Goal: Check status: Check status

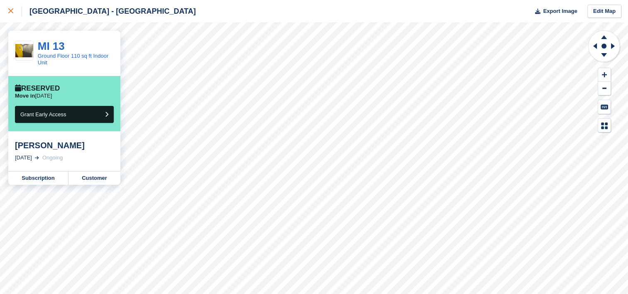
click at [12, 12] on icon at bounding box center [10, 10] width 5 height 5
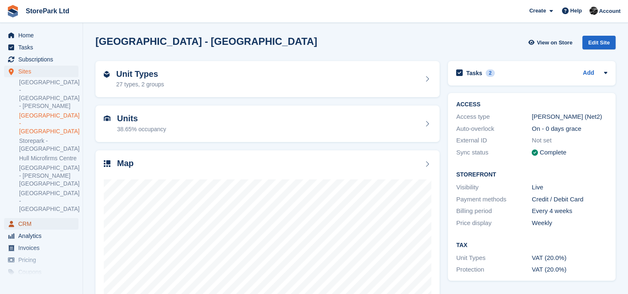
click at [23, 218] on span "CRM" at bounding box center [43, 224] width 50 height 12
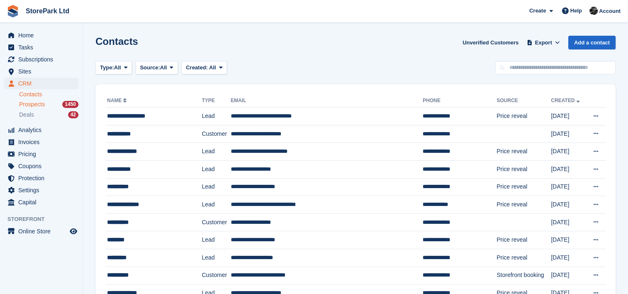
click at [43, 104] on span "Prospects" at bounding box center [32, 105] width 26 height 8
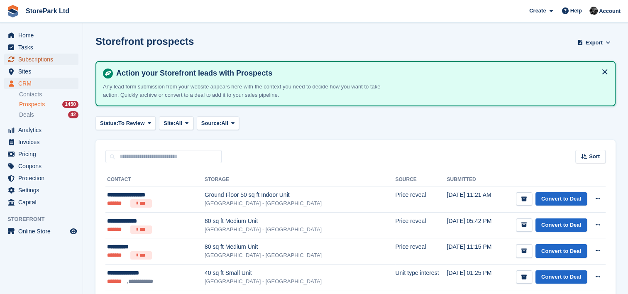
click at [37, 57] on span "Subscriptions" at bounding box center [43, 60] width 50 height 12
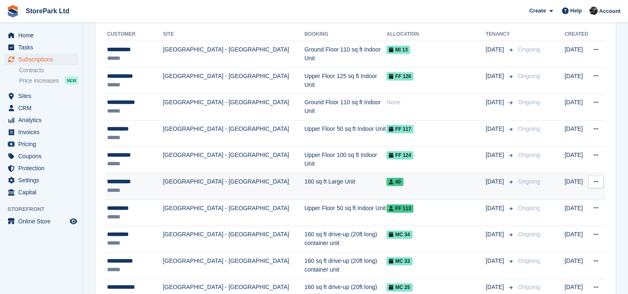
scroll to position [190, 0]
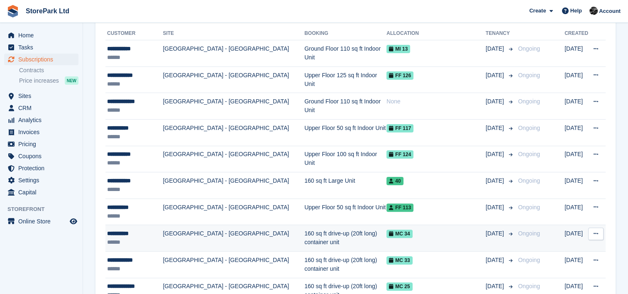
click at [218, 238] on td "[GEOGRAPHIC_DATA] - [GEOGRAPHIC_DATA]" at bounding box center [234, 238] width 142 height 27
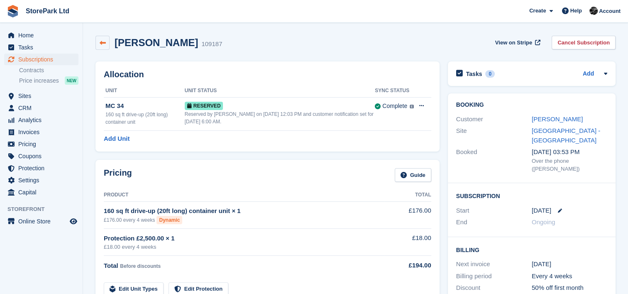
click at [104, 45] on icon at bounding box center [103, 43] width 6 height 6
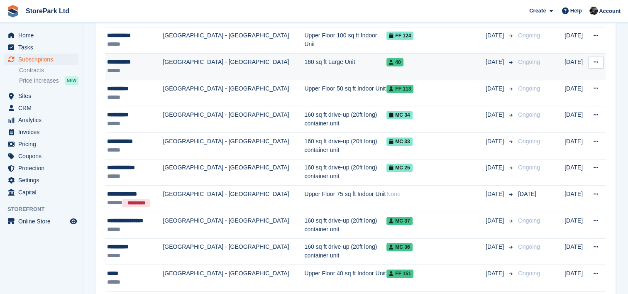
scroll to position [311, 0]
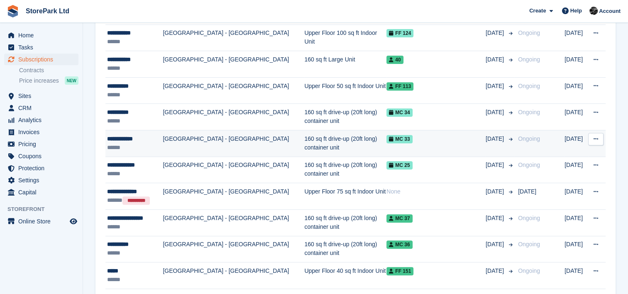
click at [261, 148] on td "[GEOGRAPHIC_DATA] - [GEOGRAPHIC_DATA]" at bounding box center [234, 143] width 142 height 27
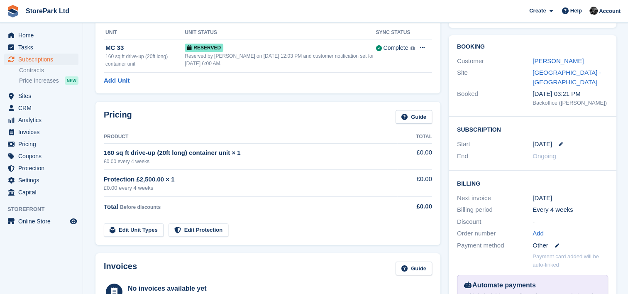
scroll to position [59, 0]
